Goal: Information Seeking & Learning: Learn about a topic

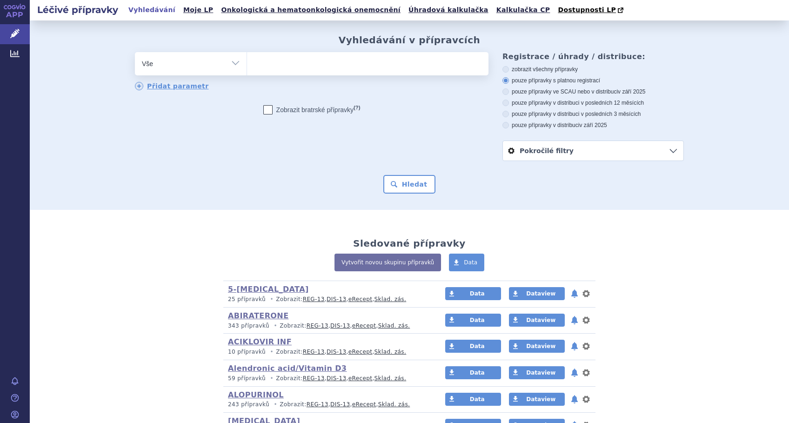
click at [272, 49] on div "Vyhledávání v přípravcích odstranit Vše Přípravek/SUKL kód MAH VPOIS" at bounding box center [409, 113] width 586 height 159
click at [267, 60] on ul at bounding box center [367, 62] width 241 height 20
click at [247, 60] on select at bounding box center [246, 63] width 0 height 23
type input "pe"
type input "peg"
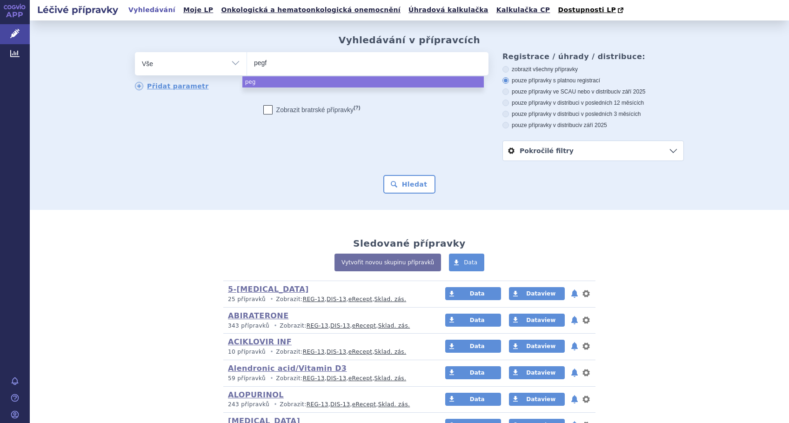
type input "pegfi"
type input "pegfil"
select select "pegfil"
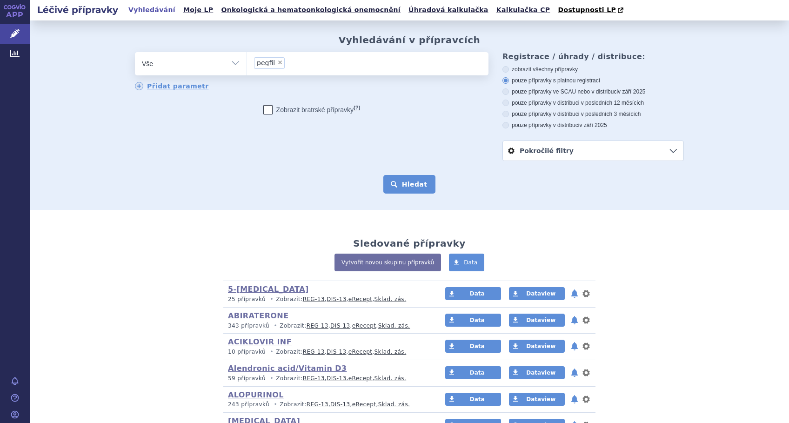
click at [401, 191] on button "Hledat" at bounding box center [409, 184] width 53 height 19
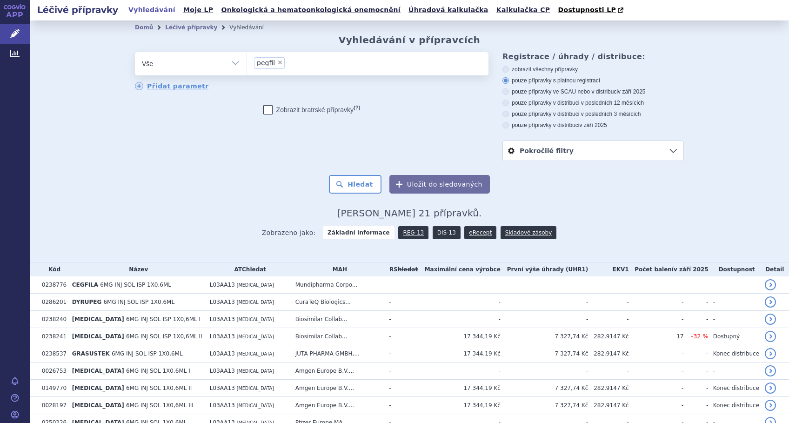
click at [435, 233] on link "DIS-13" at bounding box center [446, 232] width 28 height 13
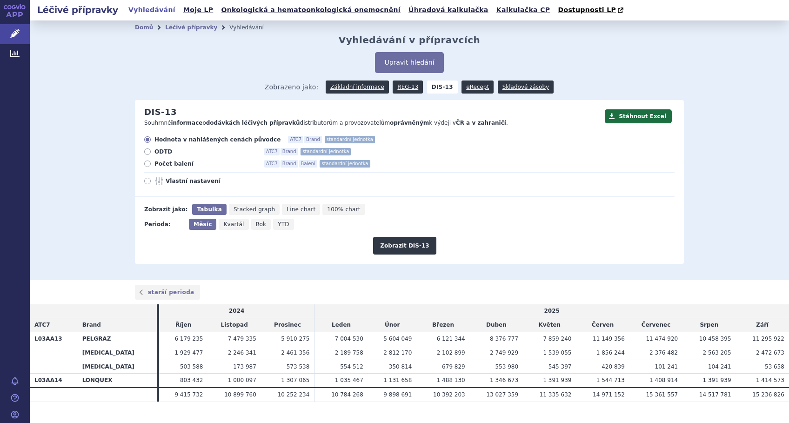
click at [144, 182] on icon at bounding box center [147, 181] width 7 height 7
click at [145, 182] on input "Vlastní nastavení" at bounding box center [148, 182] width 6 height 6
radio input "true"
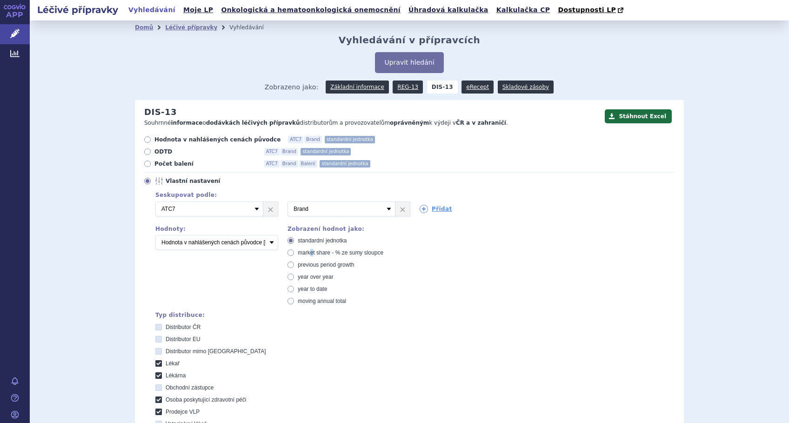
click at [307, 255] on span "market share - % ze sumy sloupce" at bounding box center [341, 252] width 86 height 7
drag, startPoint x: 307, startPoint y: 255, endPoint x: 285, endPoint y: 255, distance: 22.3
click at [287, 255] on icon at bounding box center [290, 252] width 7 height 7
click at [288, 255] on input "market share - % ze sumy sloupce" at bounding box center [291, 254] width 6 height 6
radio input "true"
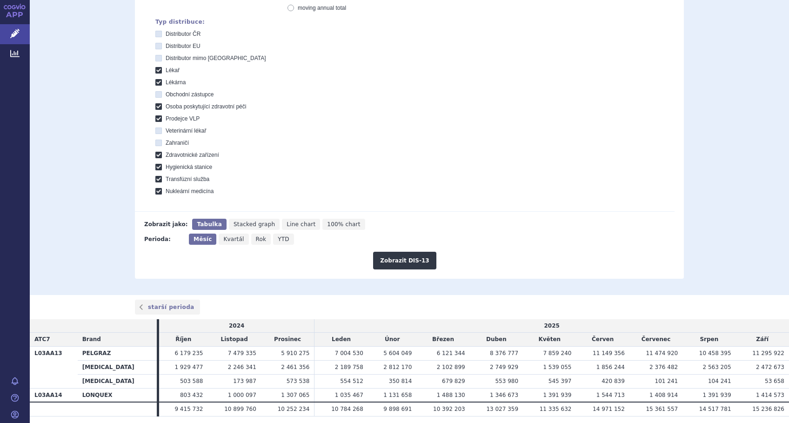
scroll to position [324, 0]
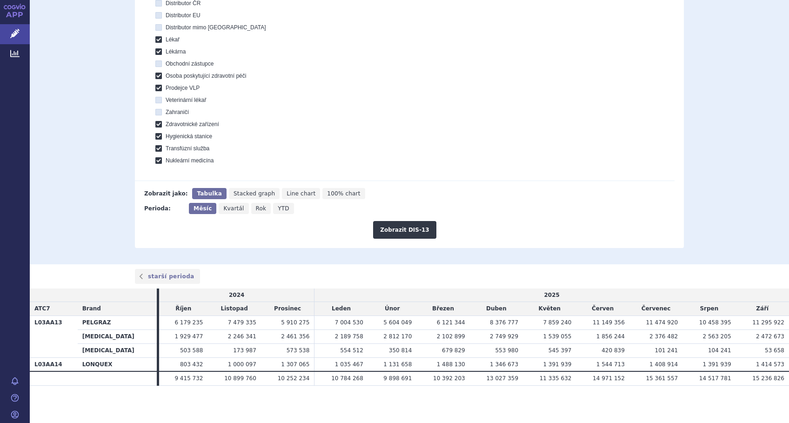
click at [286, 193] on span "Line chart" at bounding box center [300, 193] width 29 height 7
click at [282, 193] on input "Line chart" at bounding box center [285, 191] width 6 height 6
radio input "true"
click at [383, 227] on button "Zobrazit DIS-13" at bounding box center [404, 230] width 63 height 18
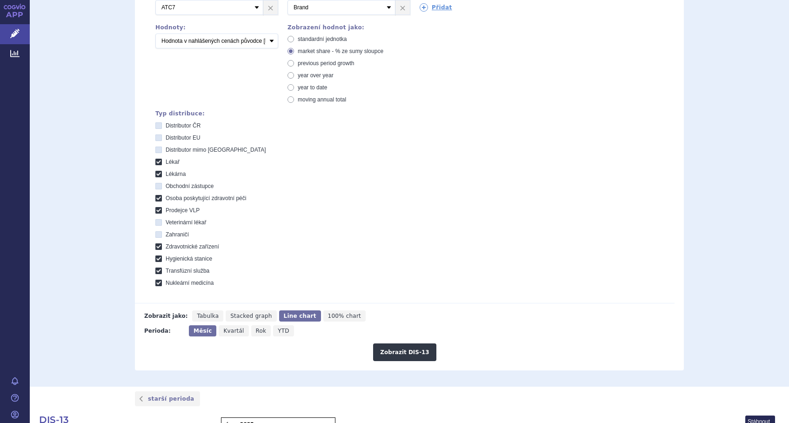
scroll to position [62, 0]
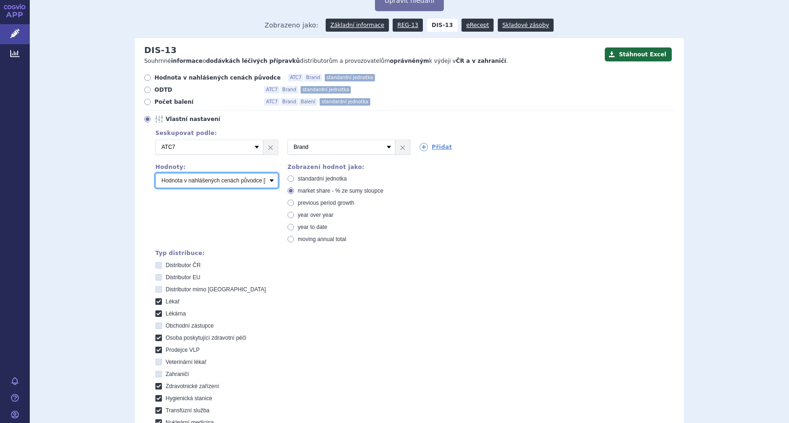
click at [270, 184] on select "Počet balení Hodnota v nahlášených cenách původce [DIS-13] Hodnota v maximálníc…" at bounding box center [216, 180] width 123 height 15
select select "packages"
click at [155, 173] on select "Počet balení Hodnota v nahlášených cenách původce [DIS-13] Hodnota v maximálníc…" at bounding box center [216, 180] width 123 height 15
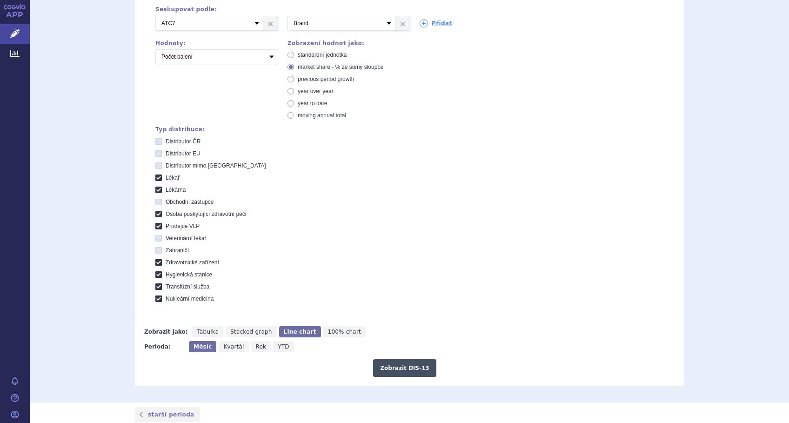
scroll to position [310, 0]
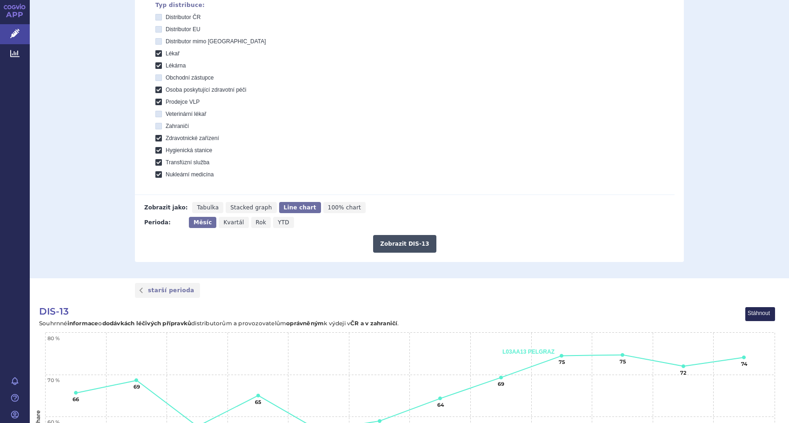
click at [402, 248] on button "Zobrazit DIS-13" at bounding box center [404, 244] width 63 height 18
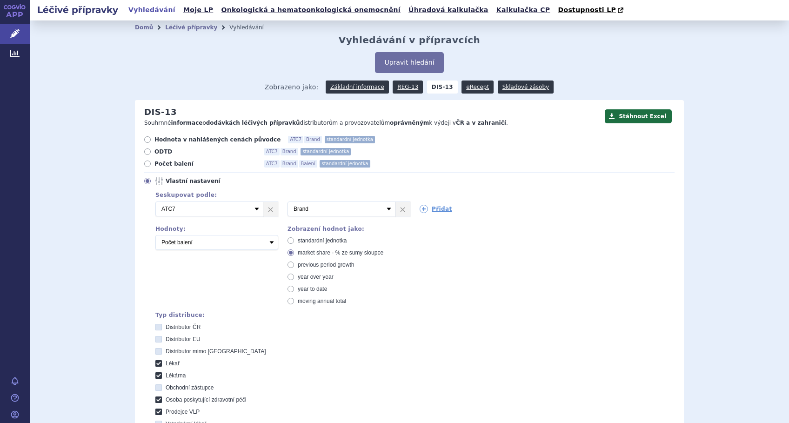
scroll to position [620, 0]
